Goal: Task Accomplishment & Management: Use online tool/utility

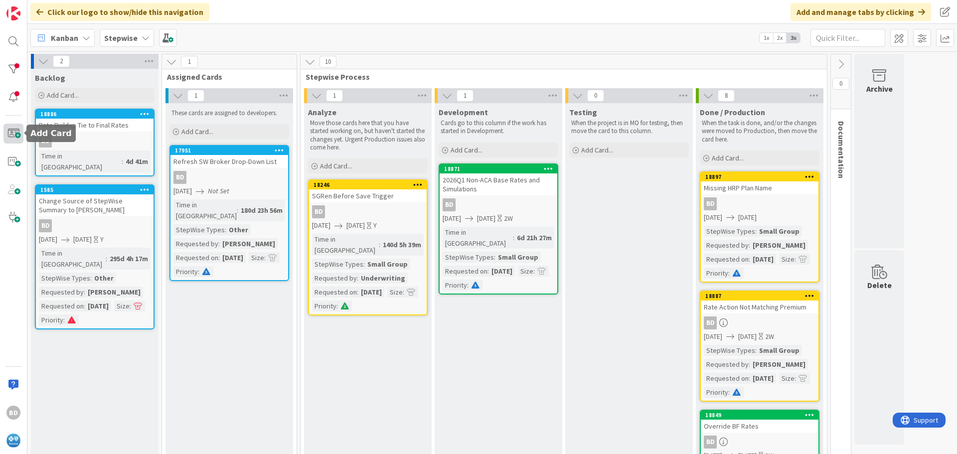
click at [14, 138] on span at bounding box center [13, 134] width 20 height 20
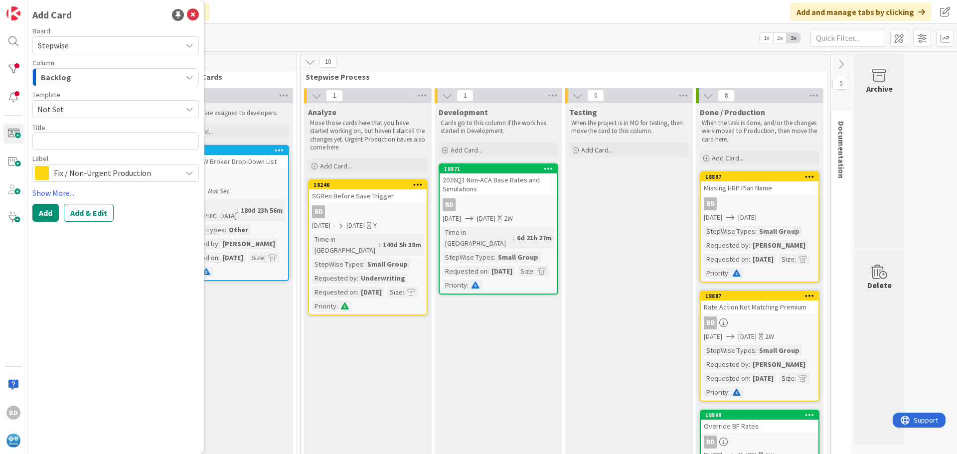
click at [64, 140] on textarea at bounding box center [115, 141] width 166 height 18
type textarea "x"
type textarea "R"
type textarea "x"
type textarea "Re"
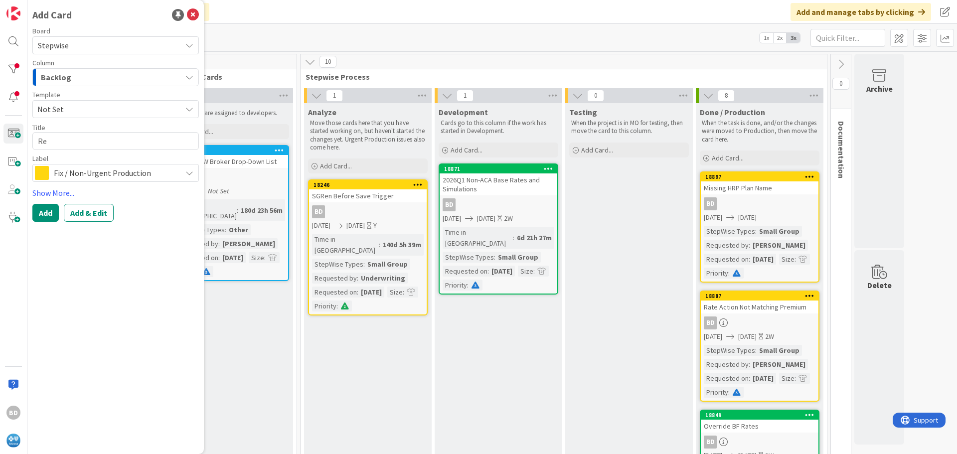
type textarea "x"
type textarea "Res"
type textarea "x"
type textarea "Rest"
type textarea "x"
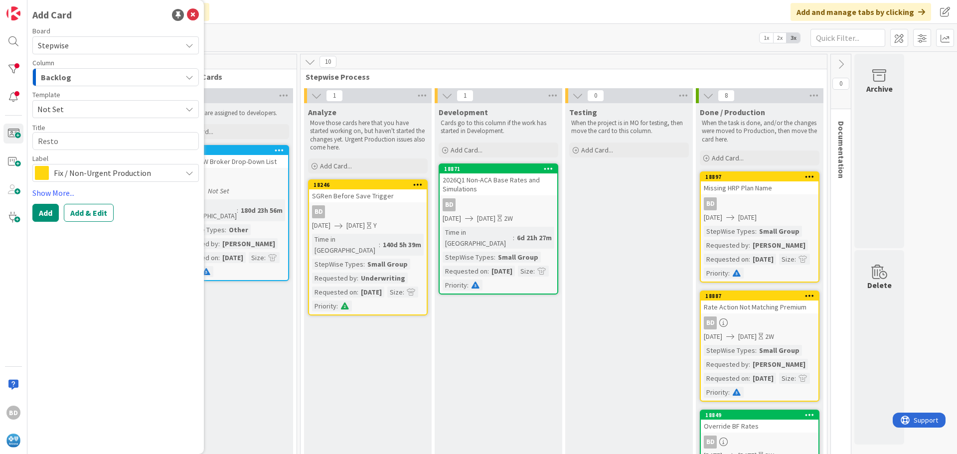
type textarea "Restor"
type textarea "x"
type textarea "Restore"
type textarea "x"
type textarea "Restoree"
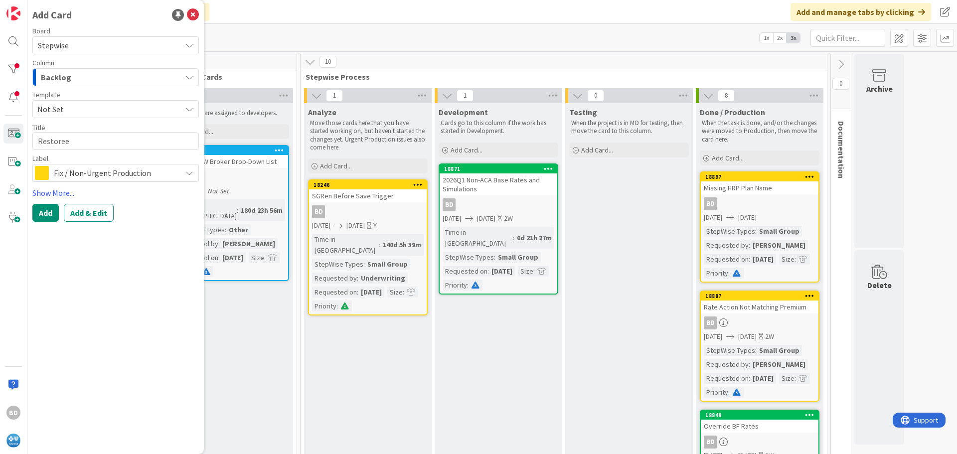
type textarea "x"
type textarea "Restore"
type textarea "x"
type textarea "Restore"
type textarea "x"
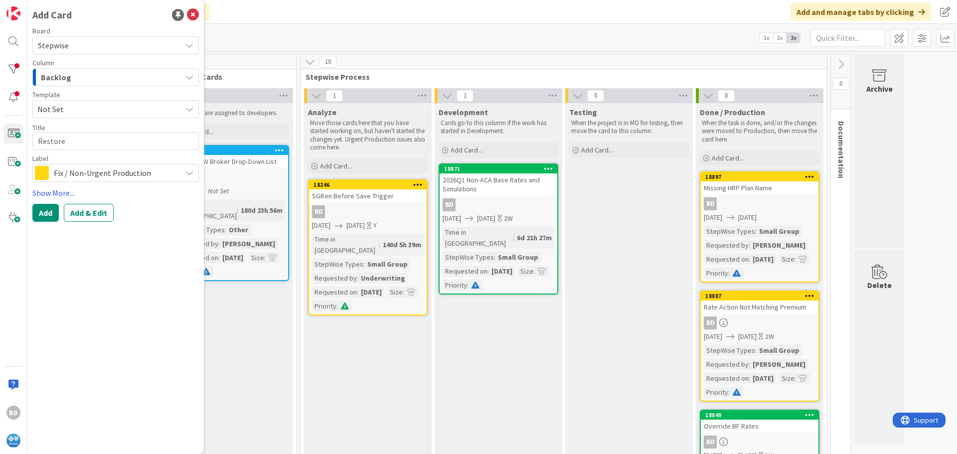
type textarea "Restore ""
type textarea "x"
type textarea "Restore "P"
type textarea "x"
type textarea "Restore "Po"
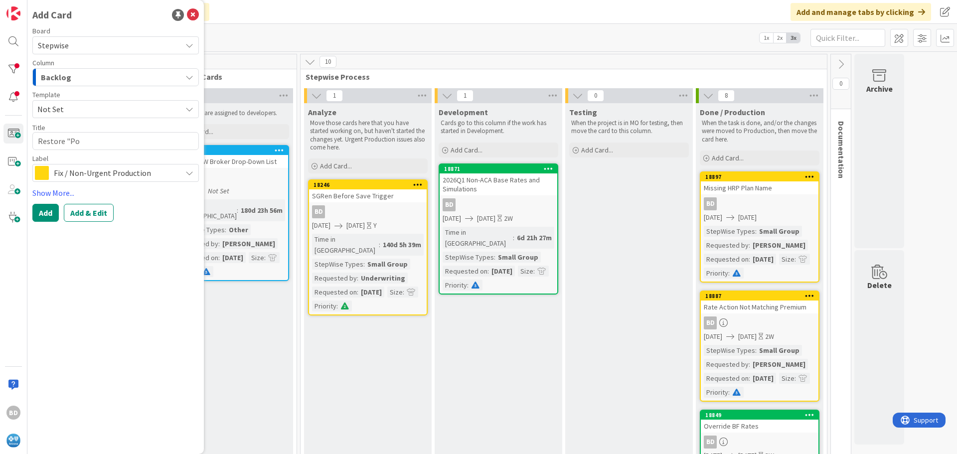
type textarea "x"
type textarea "Restore "Poo"
type textarea "x"
type textarea "Restore "Pool"
type textarea "x"
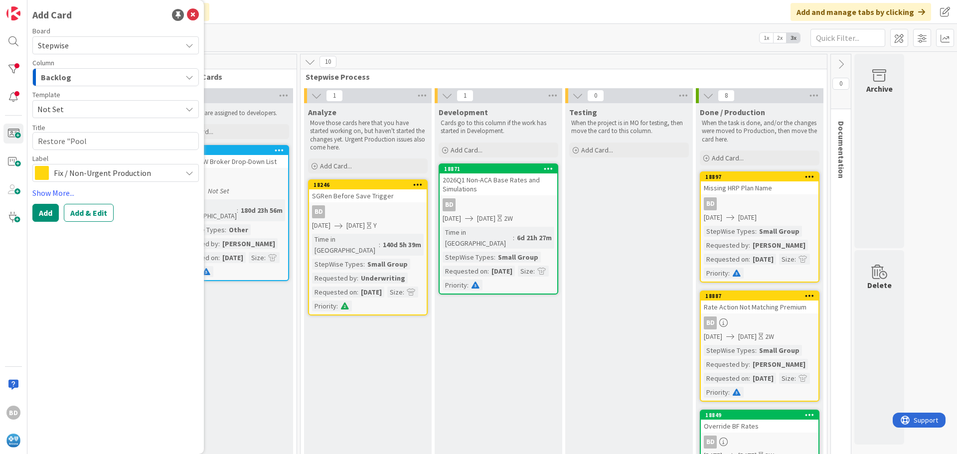
type textarea "Restore "Pool"
type textarea "x"
type textarea "Restore "Pool G"
type textarea "x"
type textarea "Restore "Pool Gr"
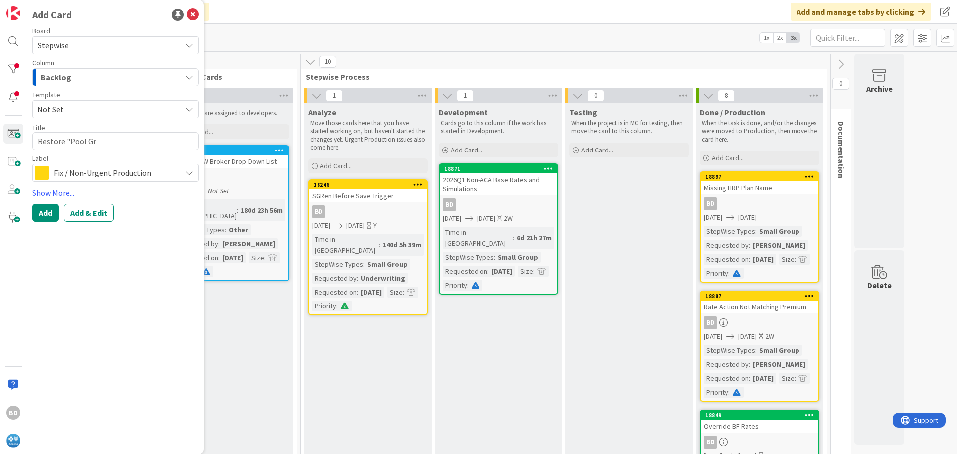
type textarea "x"
type textarea "Restore "Pool Gro"
type textarea "x"
type textarea "Restore "Pool Grou"
type textarea "x"
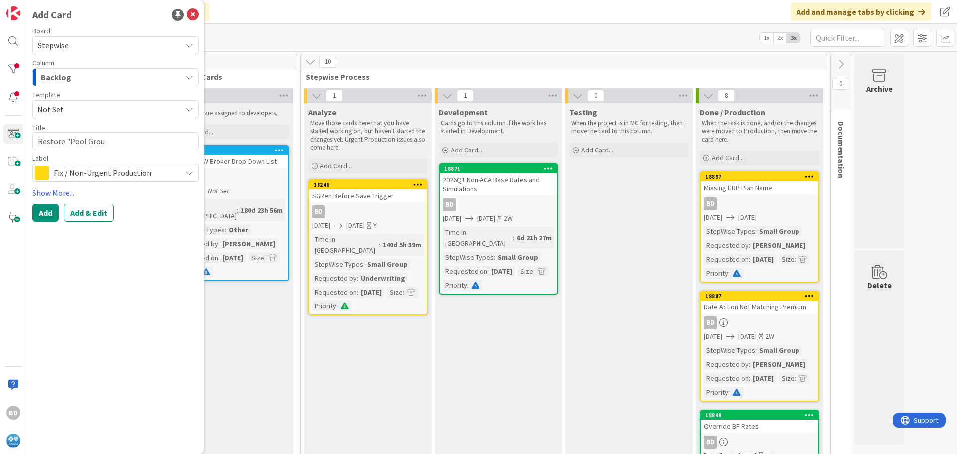
type textarea "Restore "Pool Group"
type textarea "x"
type textarea "Restore "Pool Group""
type textarea "x"
type textarea "Restore "Pool Group""
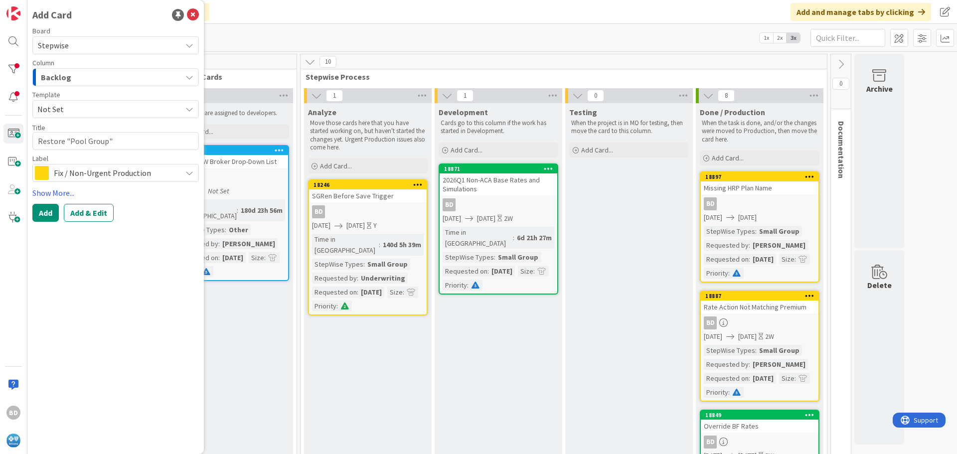
type textarea "x"
type textarea "Restore "Pool Group" B"
type textarea "x"
type textarea "Restore "Pool Group" Ba"
type textarea "x"
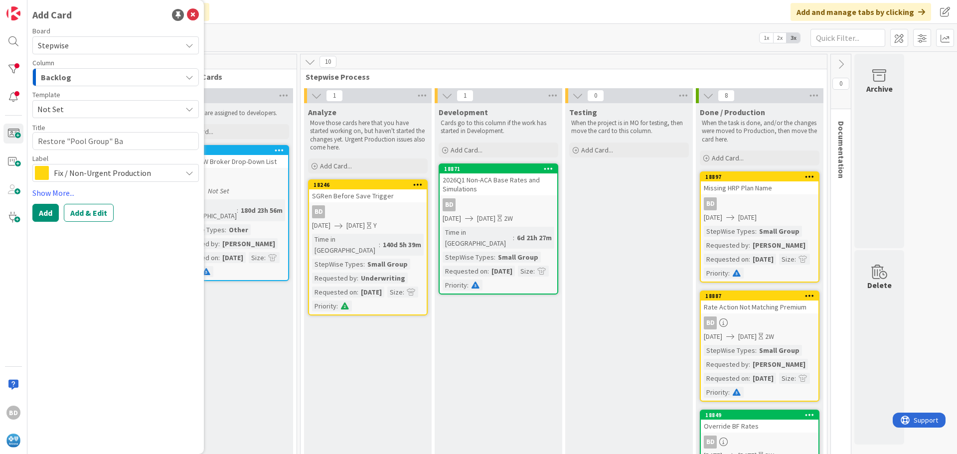
type textarea "Restore "Pool Group" Bac"
type textarea "x"
type textarea "Restore "Pool Group" Baco"
type textarea "x"
type textarea "Restore "Pool Group" Baco"
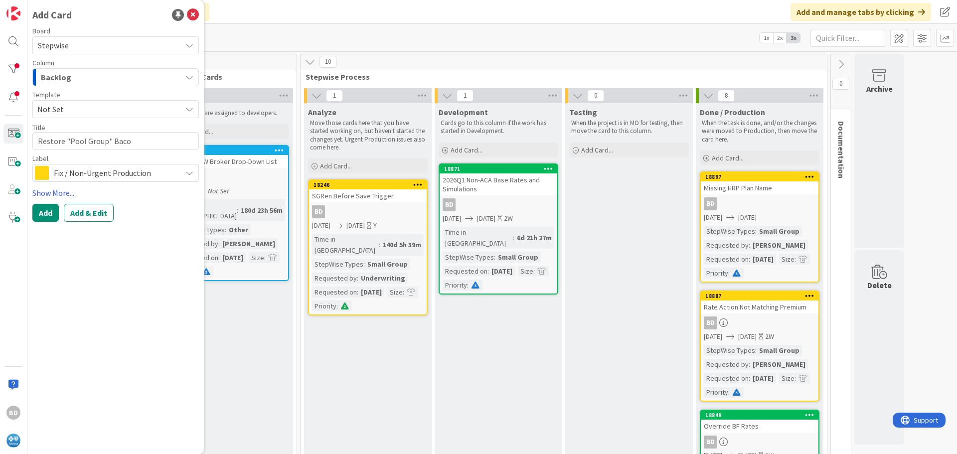
type textarea "x"
type textarea "Restore "Pool Group" Baco"
type textarea "x"
type textarea "Restore "Pool Group" Bac"
type textarea "x"
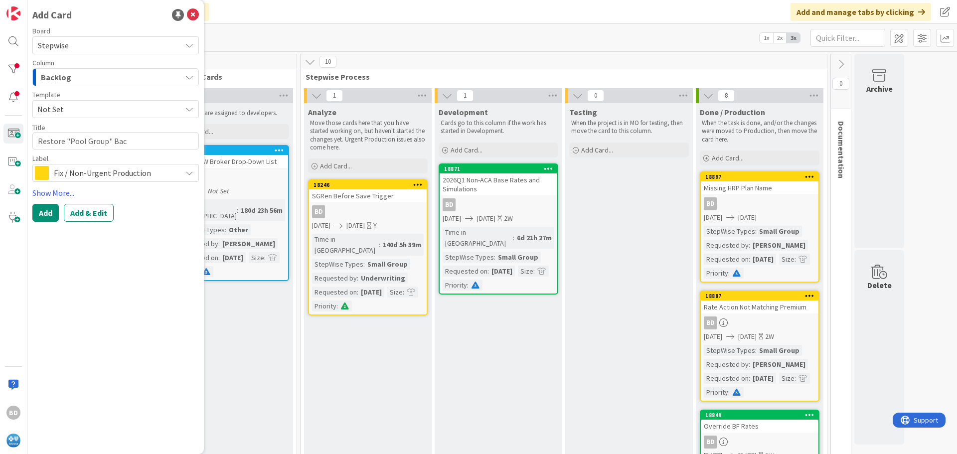
type textarea "Restore "Pool Group" Back"
type textarea "x"
type textarea "Restore "Pool Group" Back"
type textarea "x"
type textarea "Restore "Pool Group" Back t"
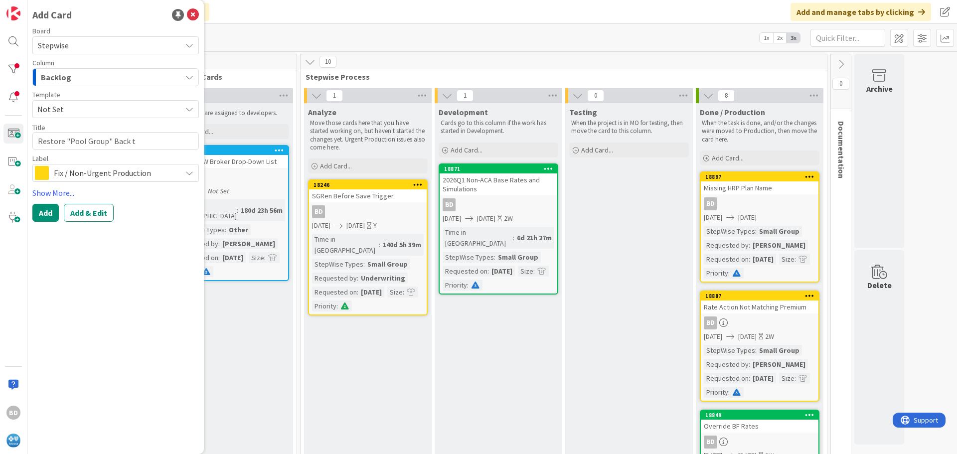
type textarea "x"
type textarea "Restore "Pool Group" Back to"
type textarea "x"
type textarea "Restore "Pool Group" Back to"
type textarea "x"
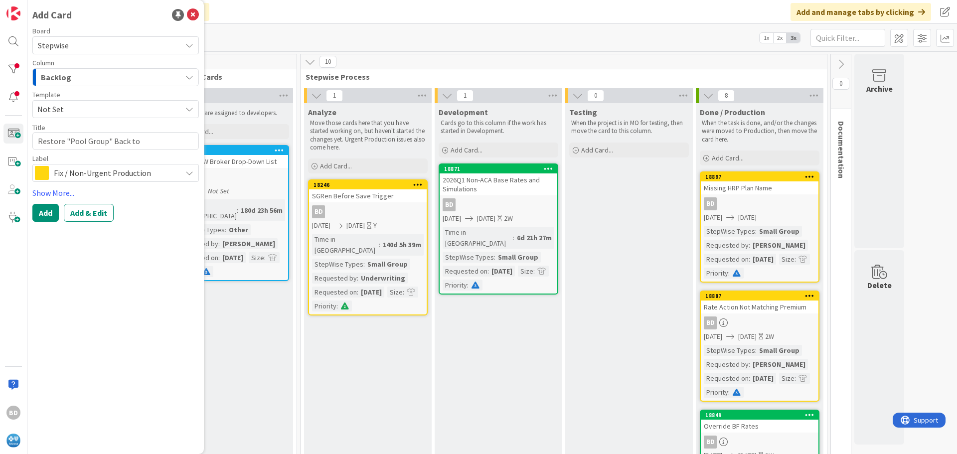
type textarea "Restore "Pool Group" Back to C"
type textarea "x"
type textarea "Restore "Pool Group" Back to Cen"
type textarea "x"
type textarea "Restore "Pool Group" Back to Cens"
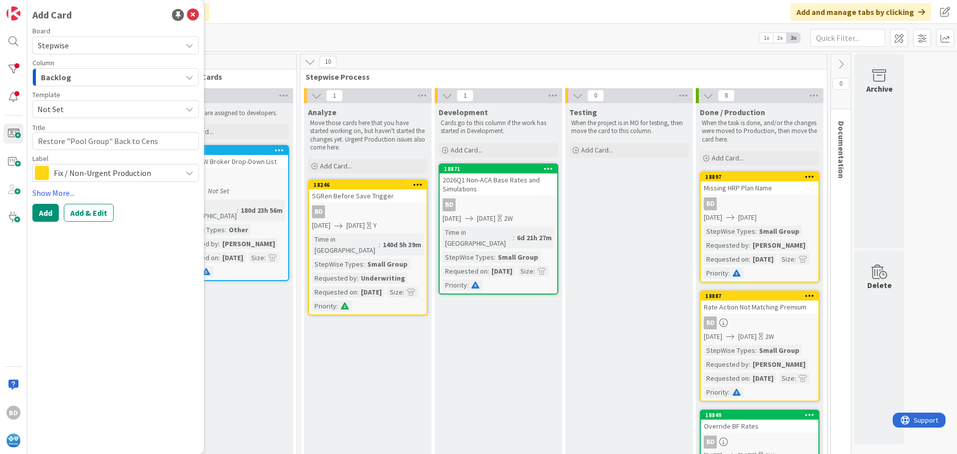
type textarea "x"
type textarea "Restore "Pool Group" Back to Censu"
type textarea "x"
type textarea "Restore "Pool Group" Back to Census"
type textarea "x"
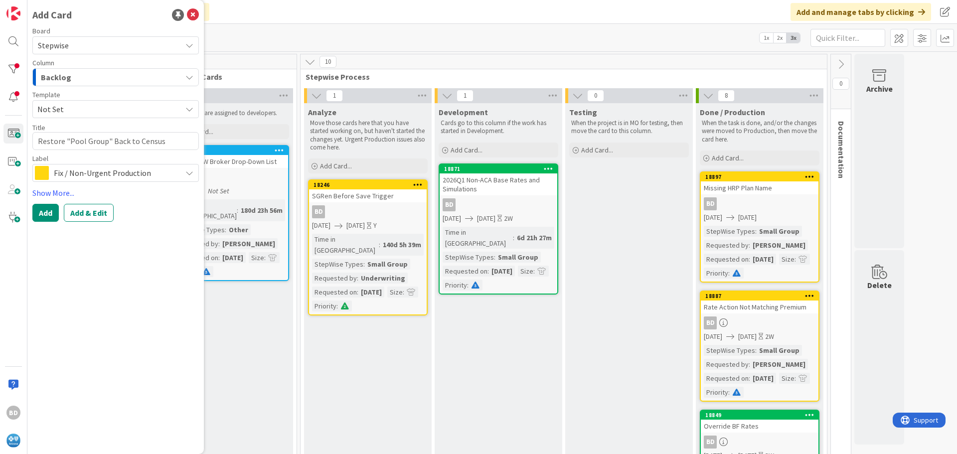
type textarea "Restore "Pool Group" Back to Census"
type textarea "x"
type textarea "Restore "Pool Group" Back to Census E"
type textarea "x"
type textarea "Restore "Pool Group" Back to Census Ex"
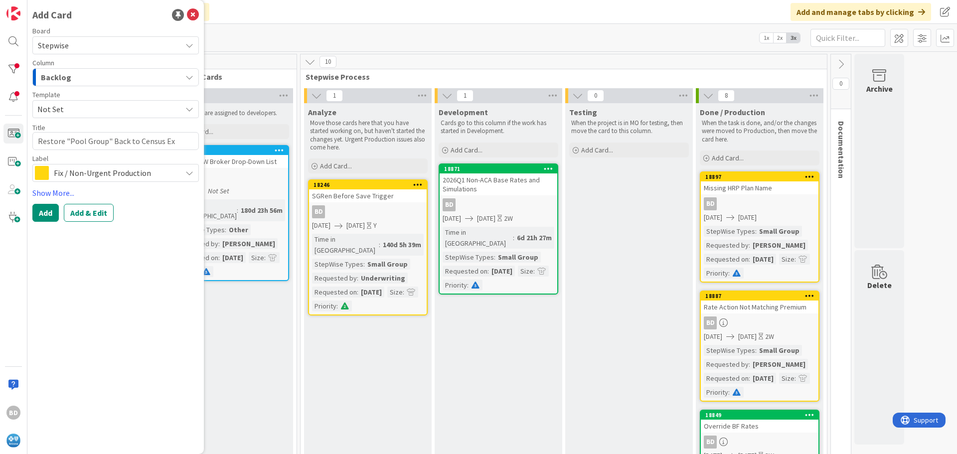
type textarea "x"
type textarea "Restore "Pool Group" Back to Census Exp"
type textarea "x"
type textarea "Restore "Pool Group" Back to Census Expo"
type textarea "x"
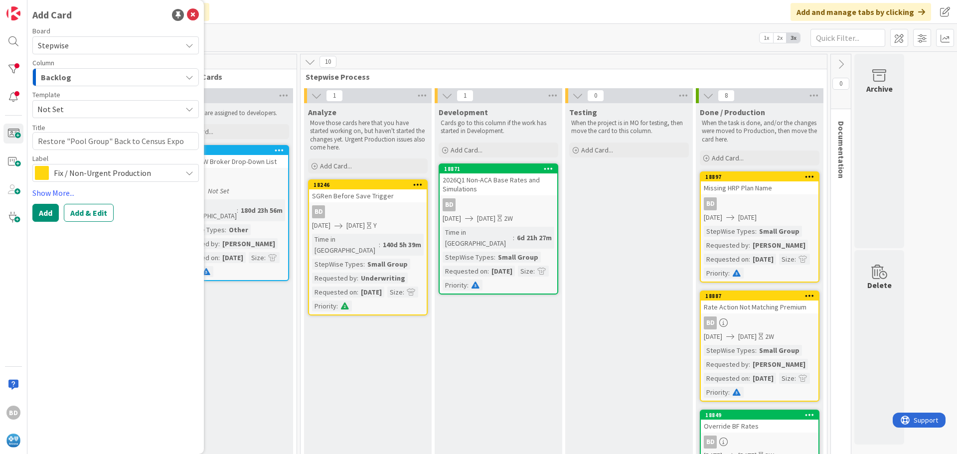
type textarea "Restore "Pool Group" Back to Census Expor"
type textarea "x"
type textarea "Restore "Pool Group" Back to Census Export"
click at [83, 173] on span "Fix / Non-Urgent Production" at bounding box center [115, 173] width 123 height 14
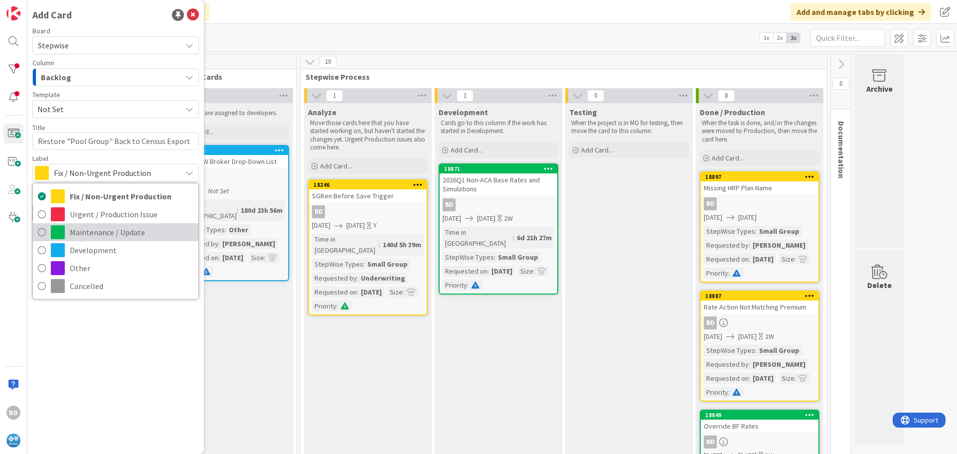
click at [75, 234] on span "Maintenance / Update" at bounding box center [132, 232] width 124 height 15
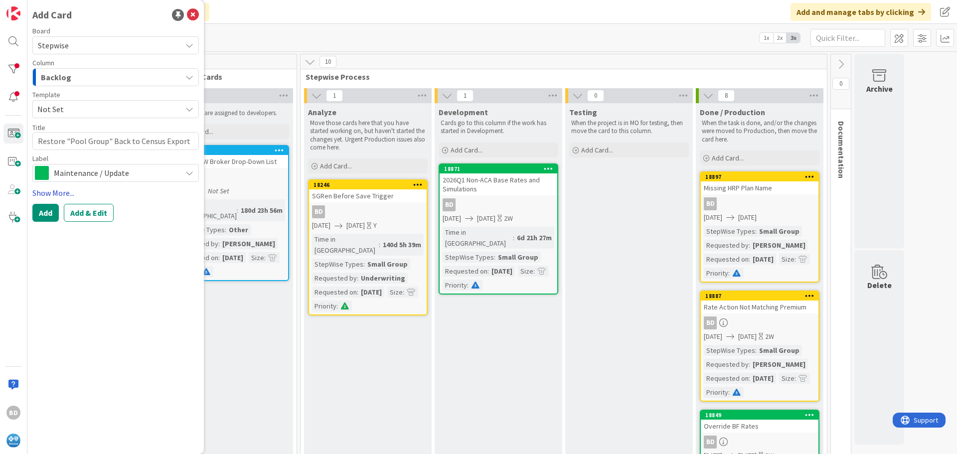
click at [38, 190] on link "Show More..." at bounding box center [115, 193] width 166 height 12
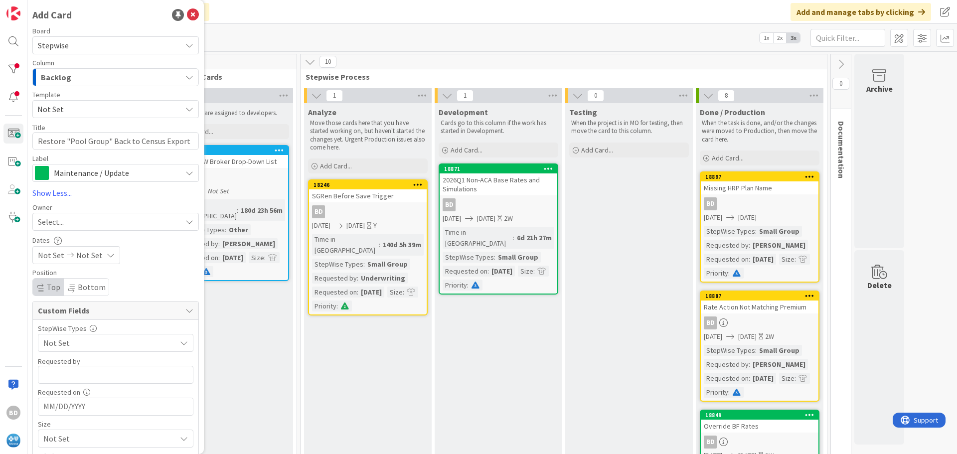
click at [58, 218] on span "Select..." at bounding box center [51, 222] width 26 height 12
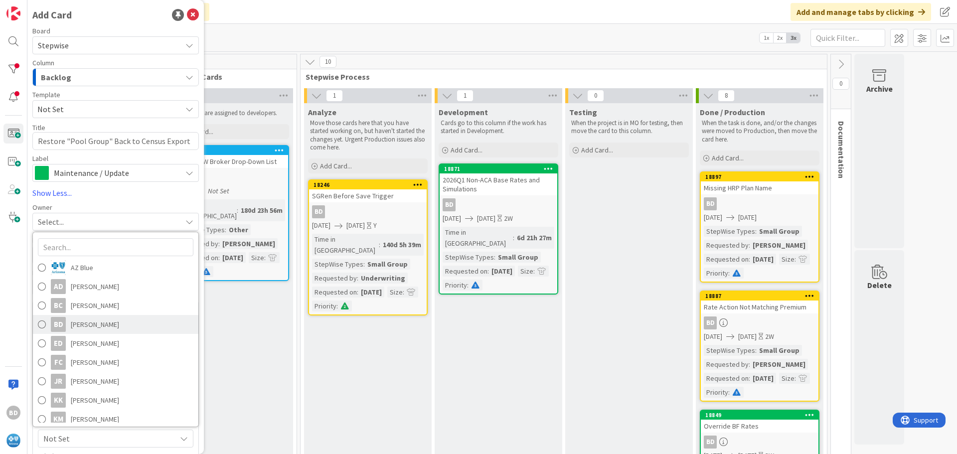
click at [85, 321] on span "[PERSON_NAME]" at bounding box center [95, 324] width 48 height 15
type textarea "x"
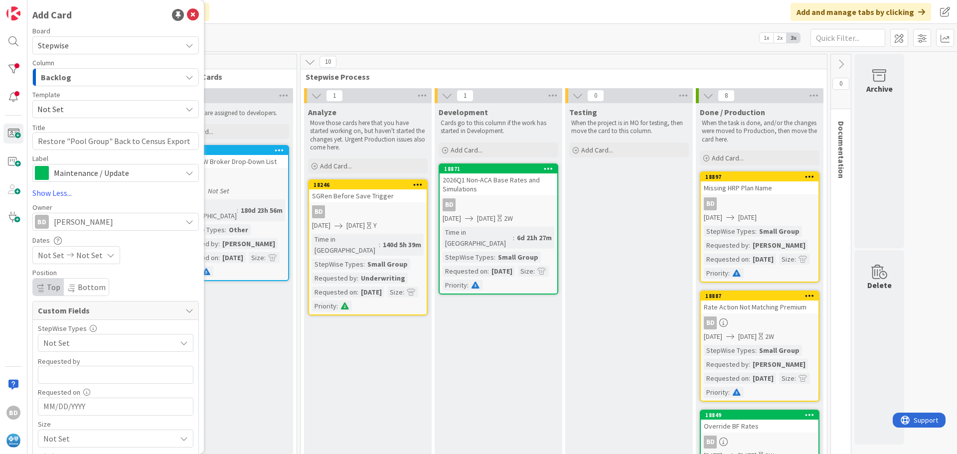
click at [50, 251] on span "Not Set" at bounding box center [51, 255] width 26 height 12
click at [95, 400] on td "26" at bounding box center [92, 398] width 19 height 19
type input "[DATE]"
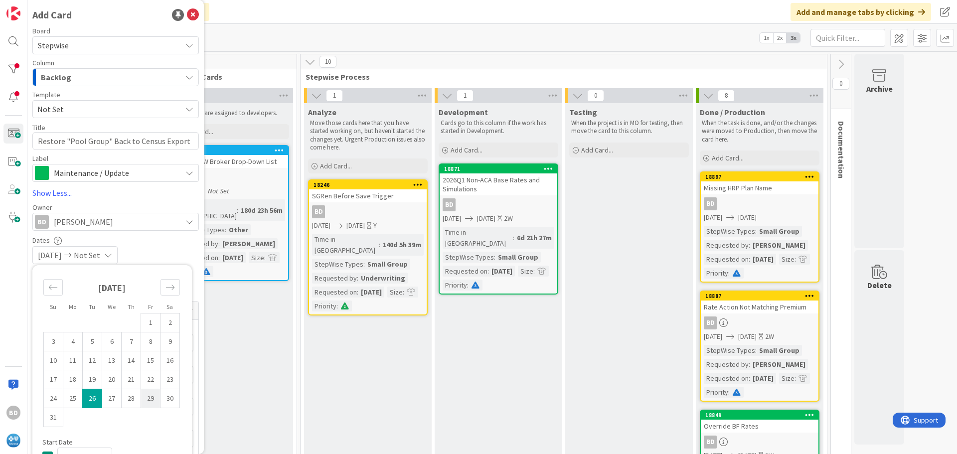
type textarea "x"
click at [170, 399] on td "30" at bounding box center [169, 398] width 19 height 19
type input "[DATE]"
click at [150, 241] on div "Dates" at bounding box center [115, 240] width 166 height 8
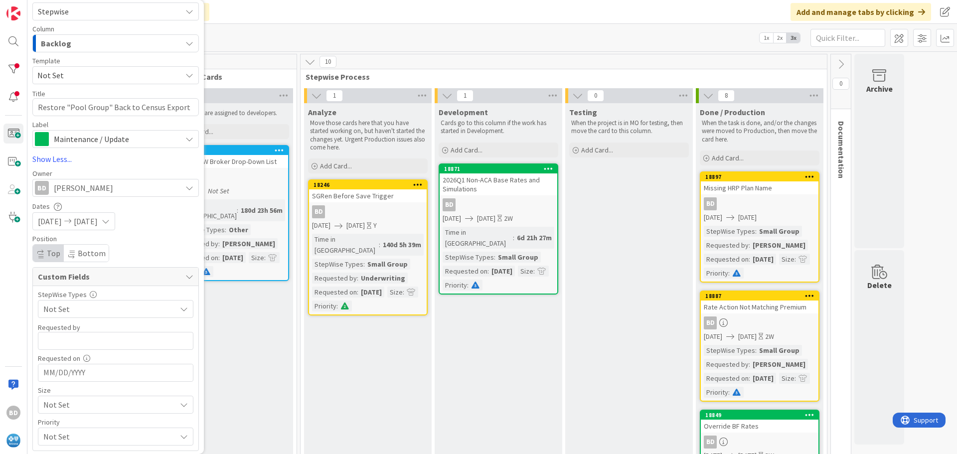
scroll to position [61, 0]
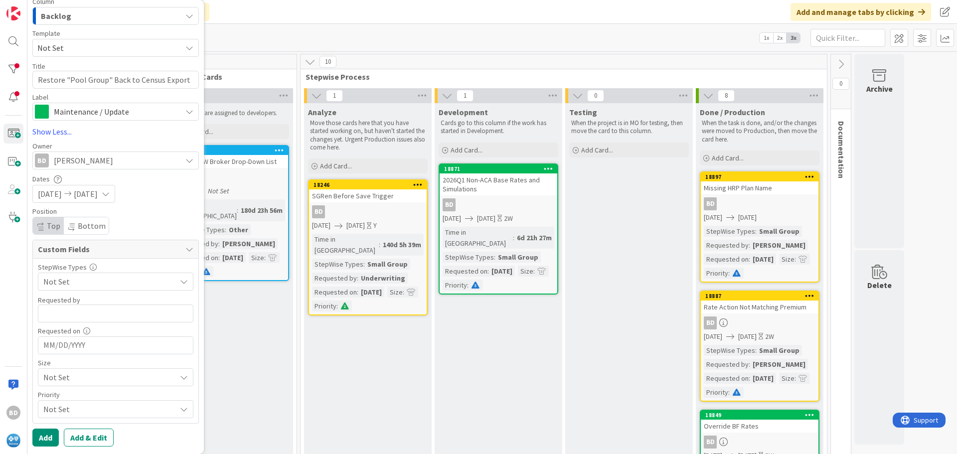
click at [74, 287] on span "Not Set" at bounding box center [107, 282] width 128 height 14
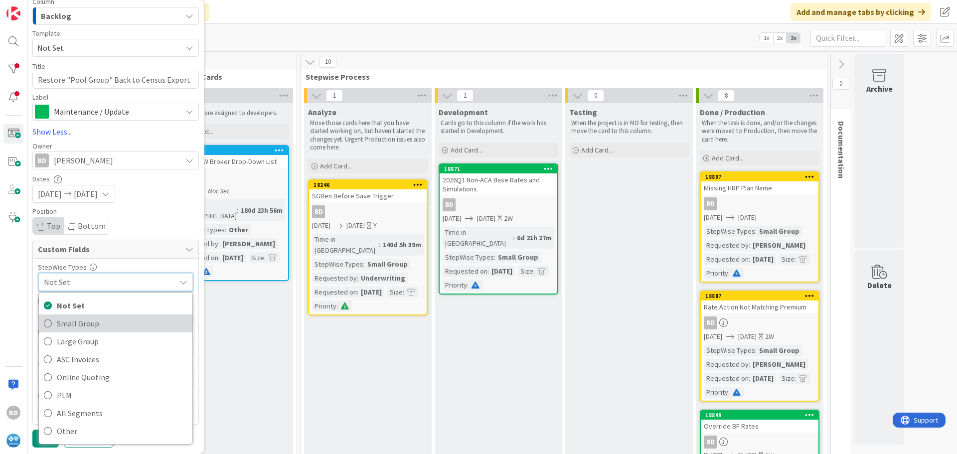
click at [72, 325] on span "Small Group" at bounding box center [122, 323] width 131 height 15
type textarea "x"
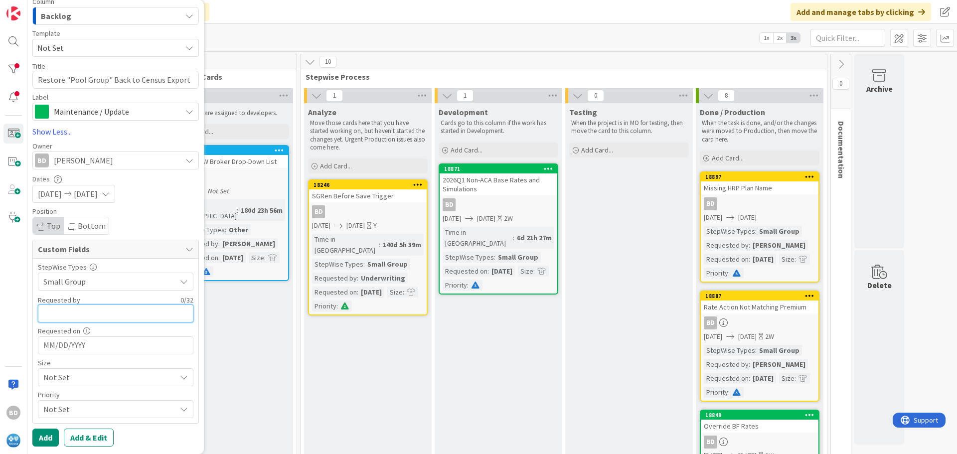
click at [64, 314] on input "text" at bounding box center [115, 313] width 155 height 18
type input "[PERSON_NAME]"
type textarea "x"
type input "[PERSON_NAME]"
click at [79, 347] on input "MM/DD/YYYY" at bounding box center [115, 345] width 145 height 17
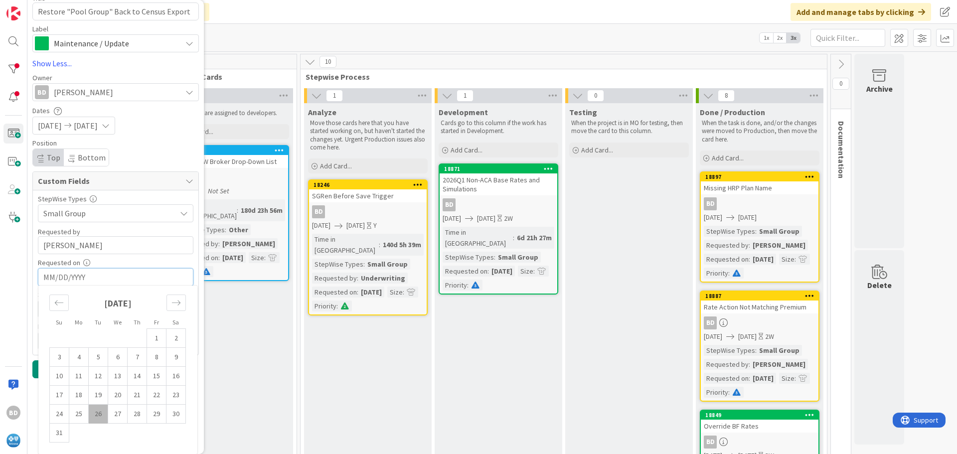
click at [97, 412] on td "26" at bounding box center [98, 414] width 19 height 19
type textarea "x"
type input "[DATE]"
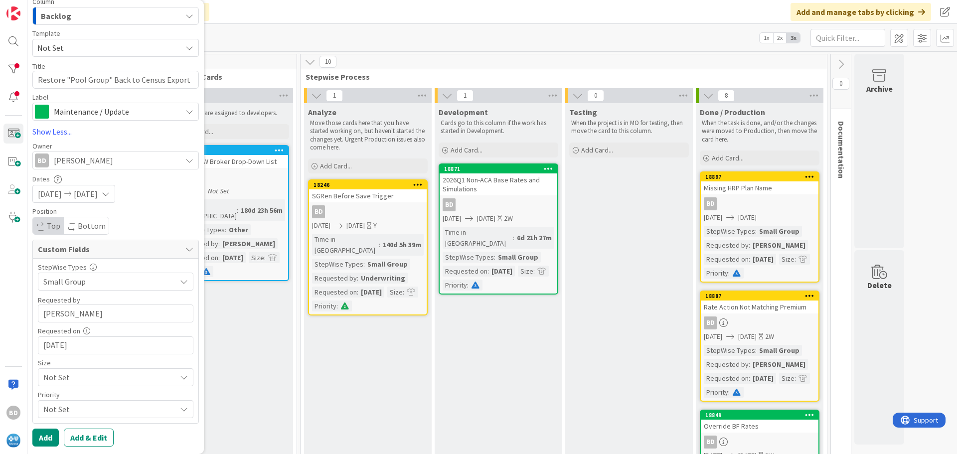
click at [54, 289] on span "Not Set" at bounding box center [107, 282] width 128 height 14
click at [76, 295] on span "Small" at bounding box center [130, 299] width 116 height 15
click at [71, 291] on div "Not Set" at bounding box center [115, 282] width 155 height 18
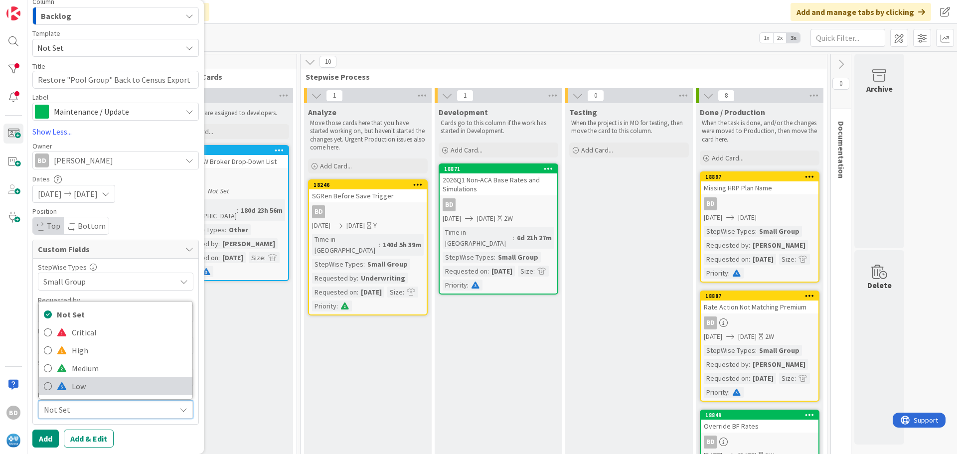
click at [74, 385] on span "Low" at bounding box center [130, 386] width 116 height 15
type textarea "x"
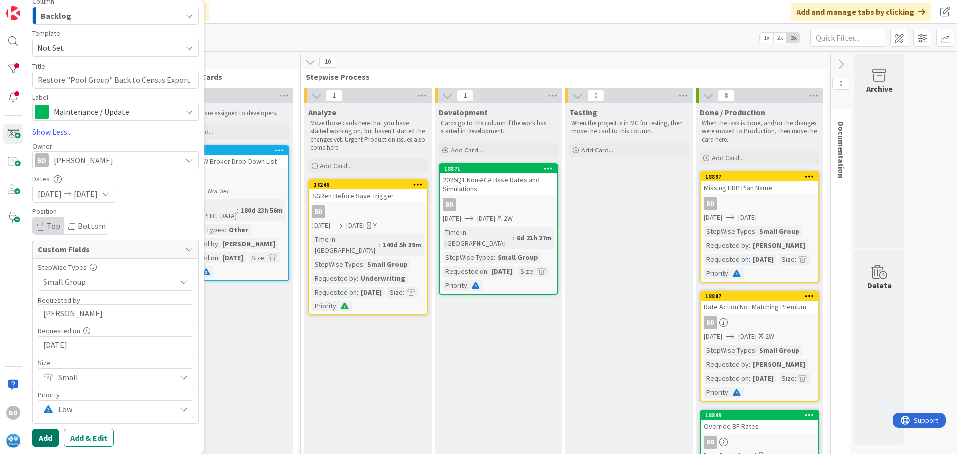
click at [44, 438] on button "Add" at bounding box center [45, 438] width 26 height 18
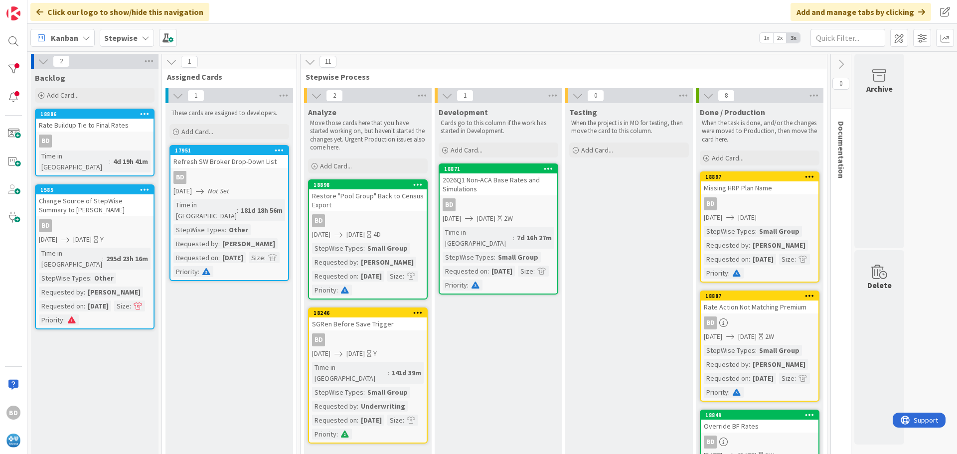
click at [356, 194] on div "Restore "Pool Group" Back to Census Export" at bounding box center [368, 200] width 118 height 22
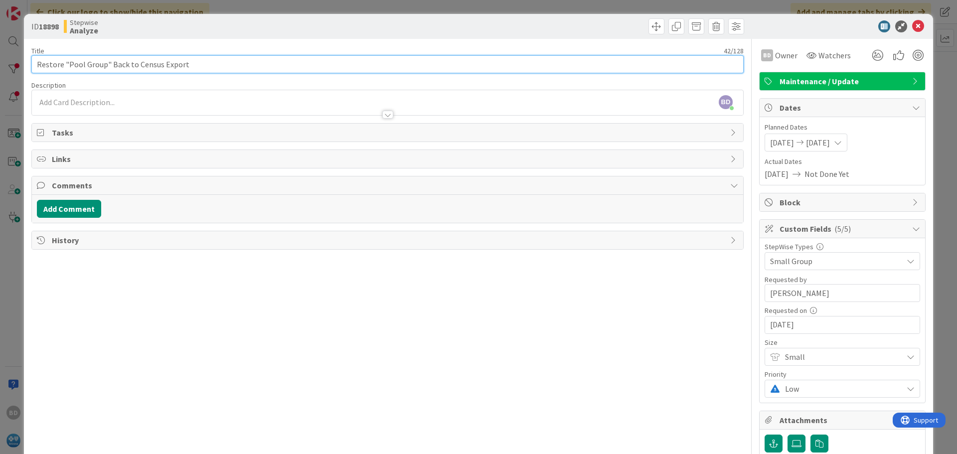
drag, startPoint x: 107, startPoint y: 63, endPoint x: 64, endPoint y: 59, distance: 43.6
click at [64, 59] on input "Restore "Pool Group" Back to Census Export" at bounding box center [387, 64] width 712 height 18
type input "Restore CarrierID to Census Export"
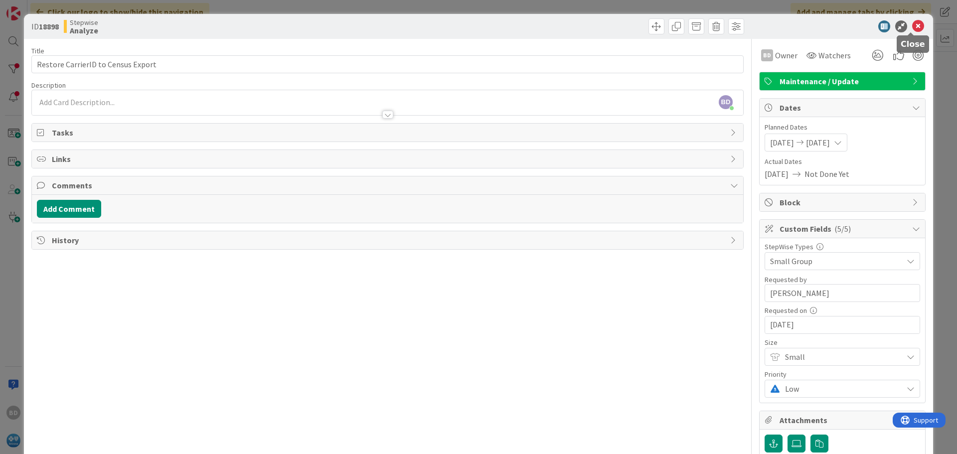
click at [912, 30] on icon at bounding box center [918, 26] width 12 height 12
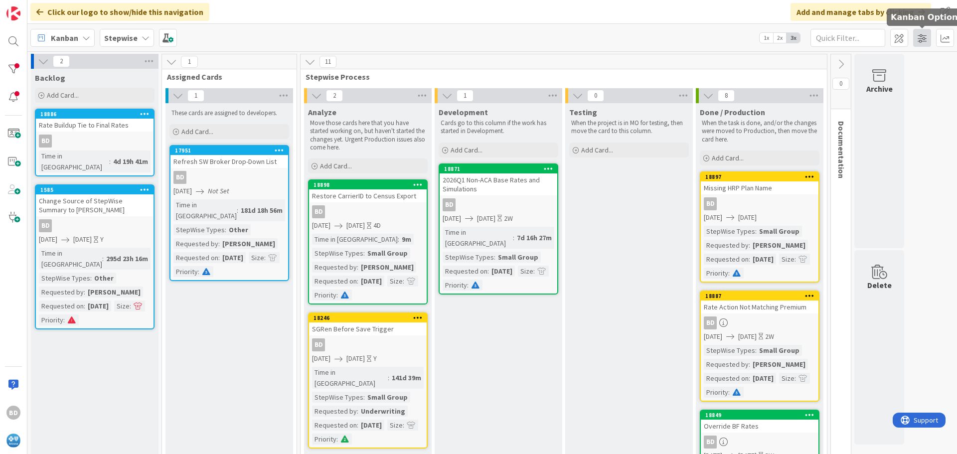
click at [919, 37] on span at bounding box center [922, 38] width 18 height 18
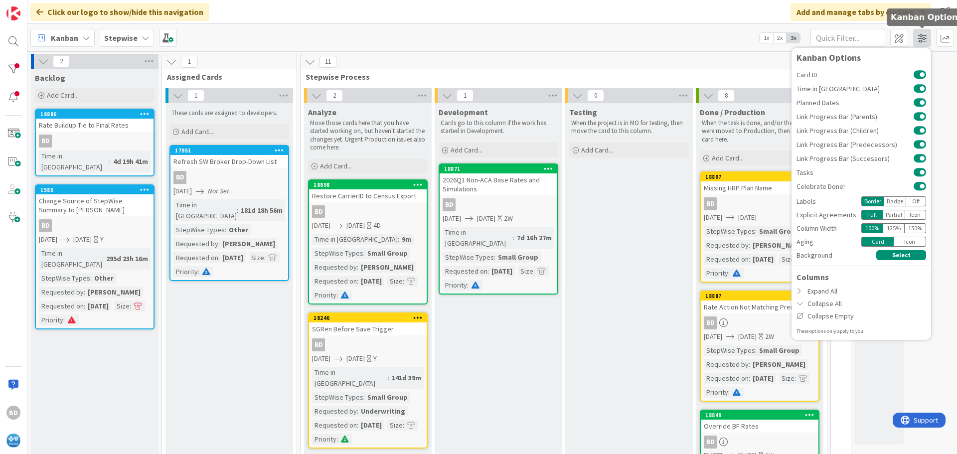
click at [919, 37] on span at bounding box center [922, 38] width 18 height 18
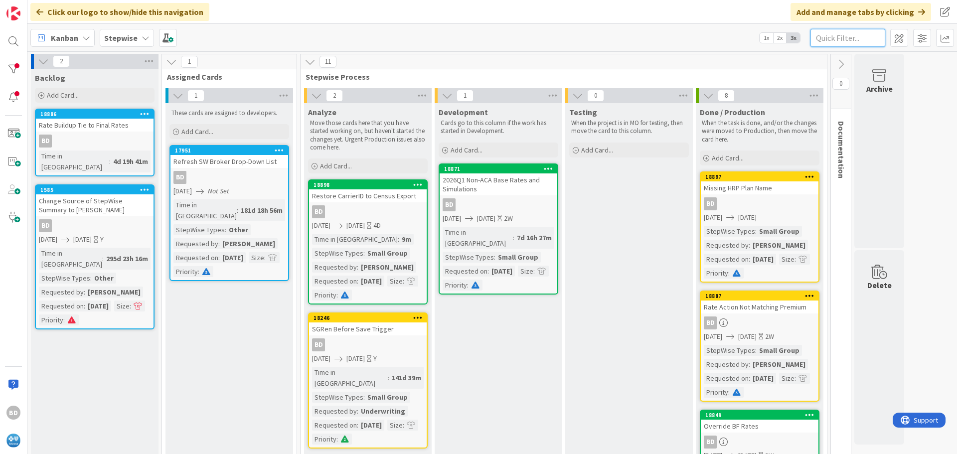
click at [857, 38] on input "text" at bounding box center [847, 38] width 75 height 18
type input "carrierid"
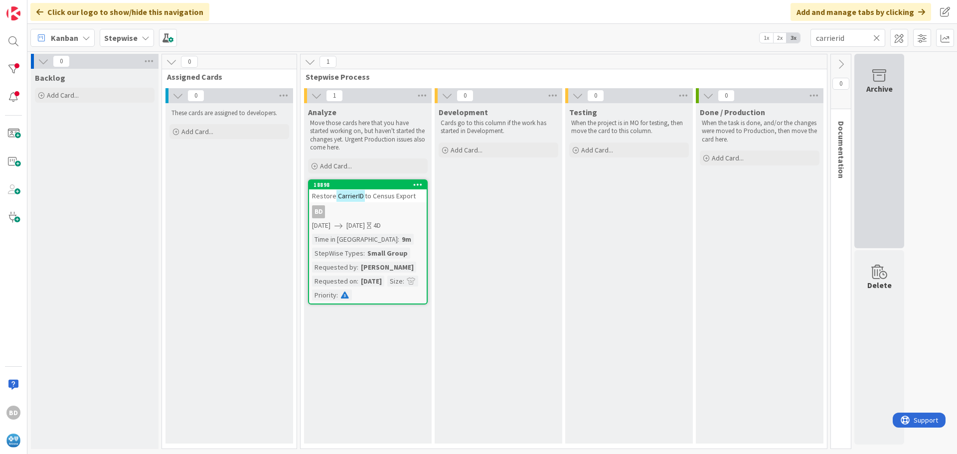
click at [876, 78] on icon at bounding box center [879, 76] width 38 height 14
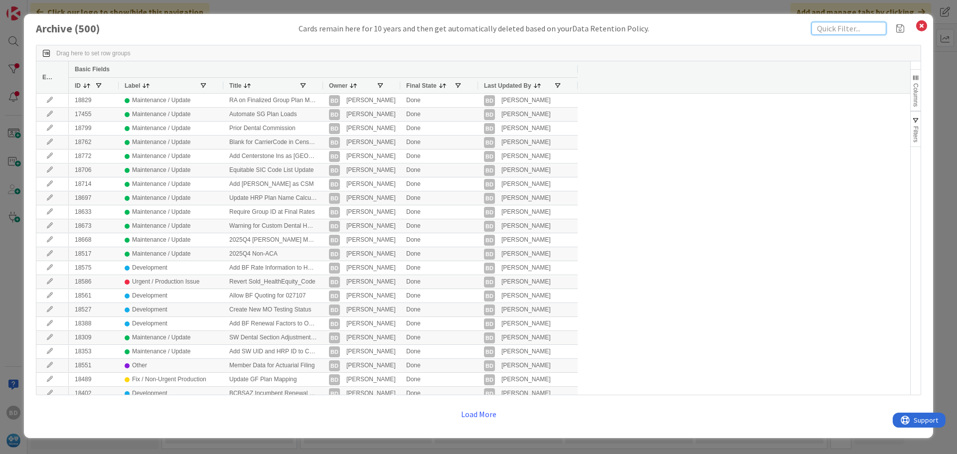
click at [820, 27] on input "text" at bounding box center [848, 28] width 75 height 13
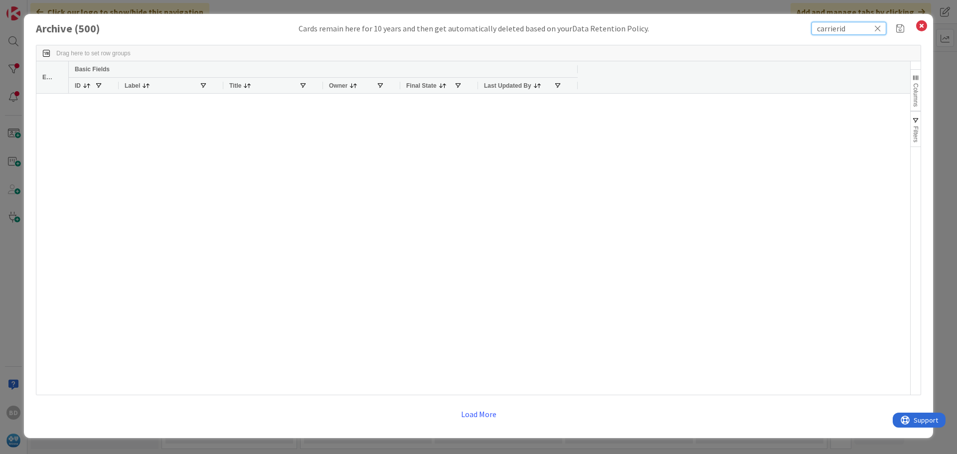
click at [849, 29] on input "carrierid" at bounding box center [848, 28] width 75 height 13
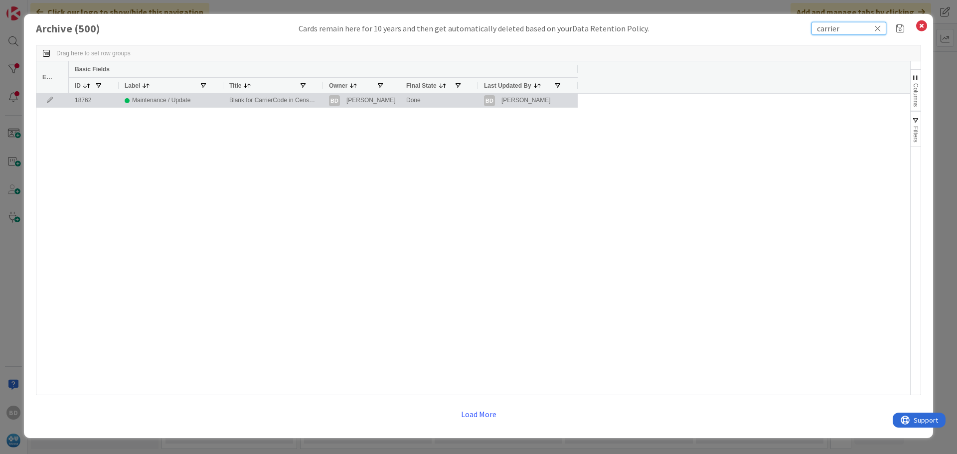
type input "carrier"
click at [176, 101] on div "Maintenance / Update" at bounding box center [161, 100] width 58 height 12
click at [241, 100] on div "Blank for CarrierCode in Census for GradientAI" at bounding box center [273, 100] width 100 height 13
click at [50, 97] on div at bounding box center [52, 100] width 32 height 13
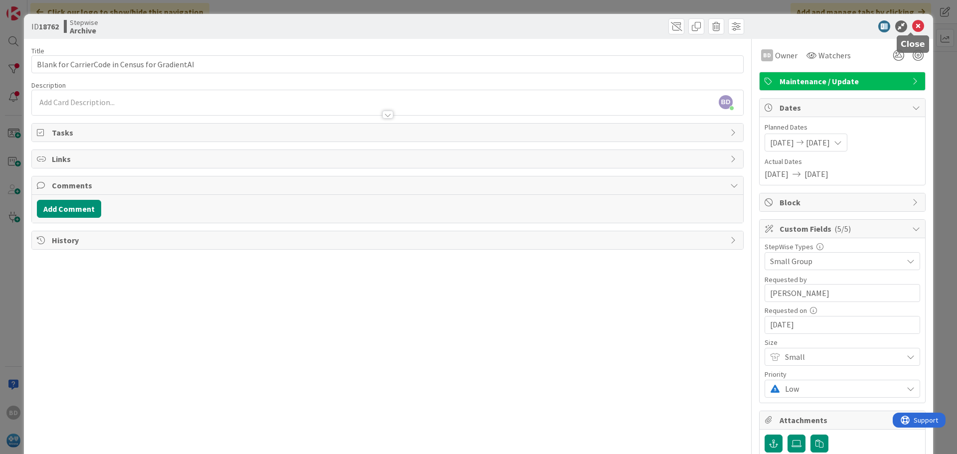
click at [912, 27] on icon at bounding box center [918, 26] width 12 height 12
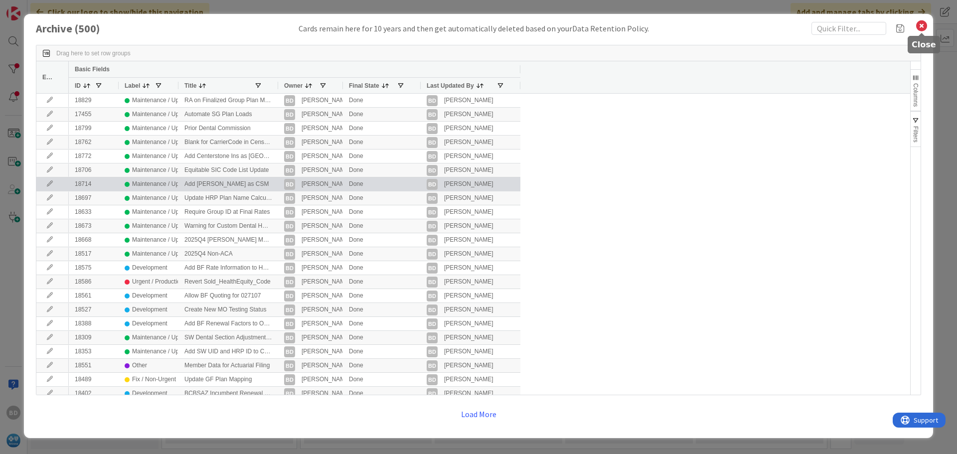
click at [923, 25] on icon at bounding box center [921, 26] width 13 height 14
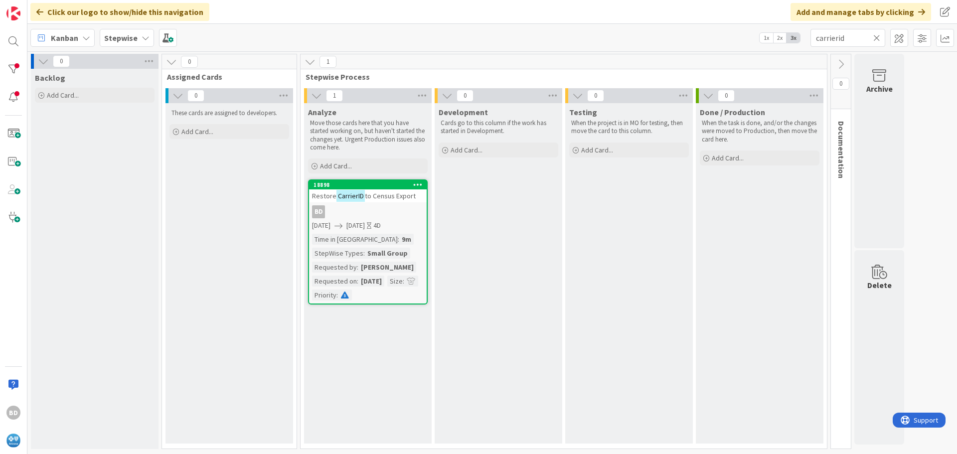
click at [878, 38] on icon at bounding box center [876, 37] width 7 height 9
